Goal: Transaction & Acquisition: Book appointment/travel/reservation

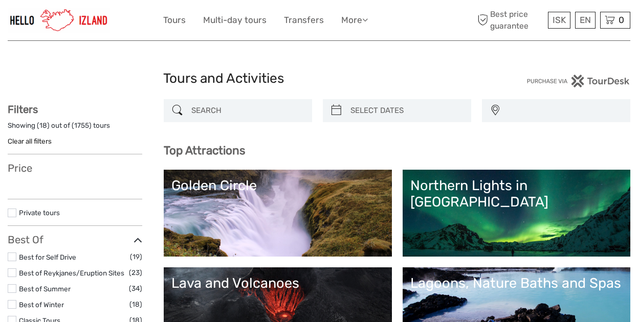
select select
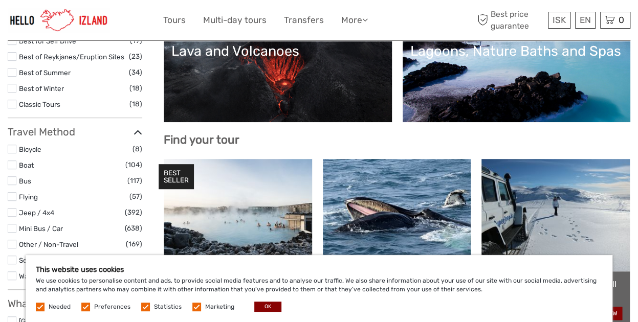
scroll to position [255, 0]
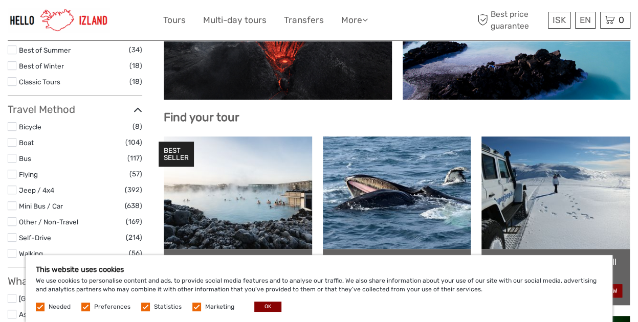
drag, startPoint x: 645, startPoint y: 32, endPoint x: 644, endPoint y: 67, distance: 34.8
click at [268, 303] on button "OK" at bounding box center [267, 307] width 27 height 10
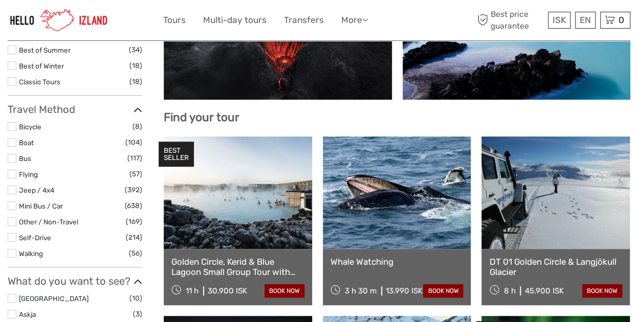
click at [15, 237] on label at bounding box center [12, 237] width 9 height 9
click at [0, 0] on input "checkbox" at bounding box center [0, 0] width 0 height 0
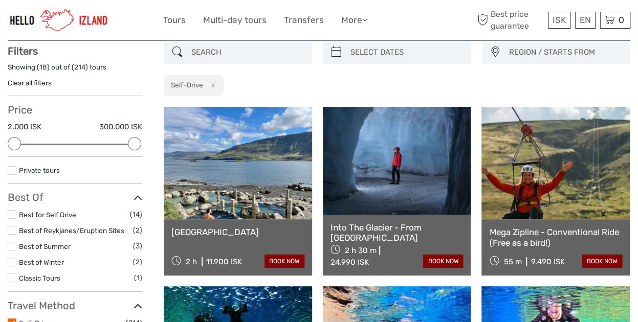
scroll to position [58, 0]
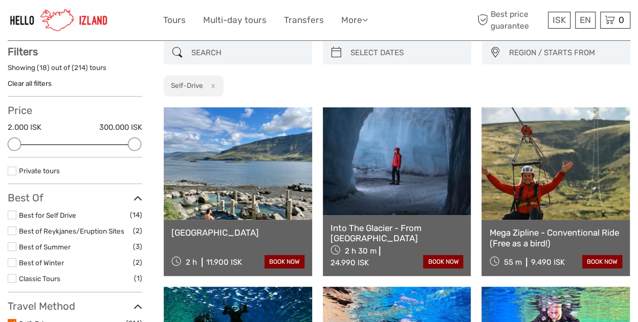
click at [271, 187] on link at bounding box center [238, 163] width 148 height 113
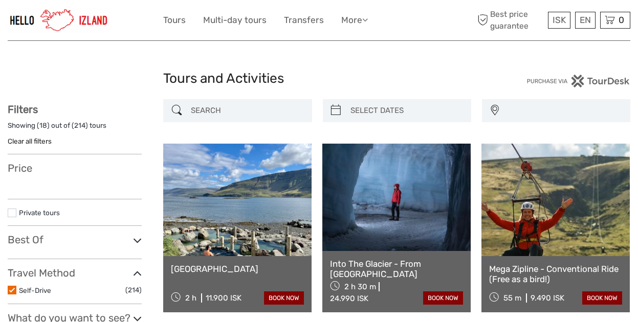
select select
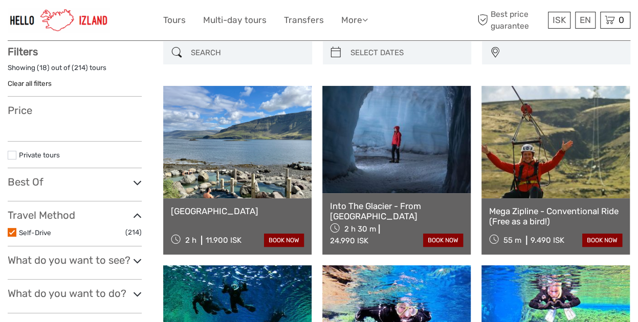
select select
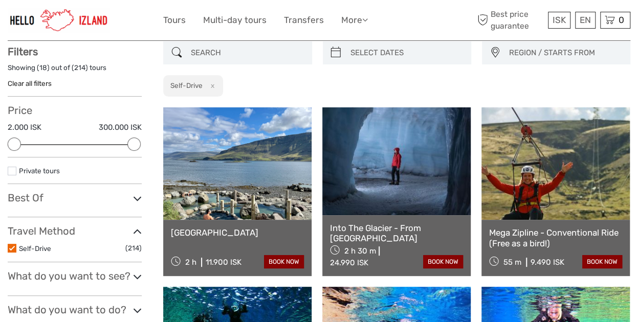
scroll to position [0, 0]
